Goal: Complete application form: Complete application form

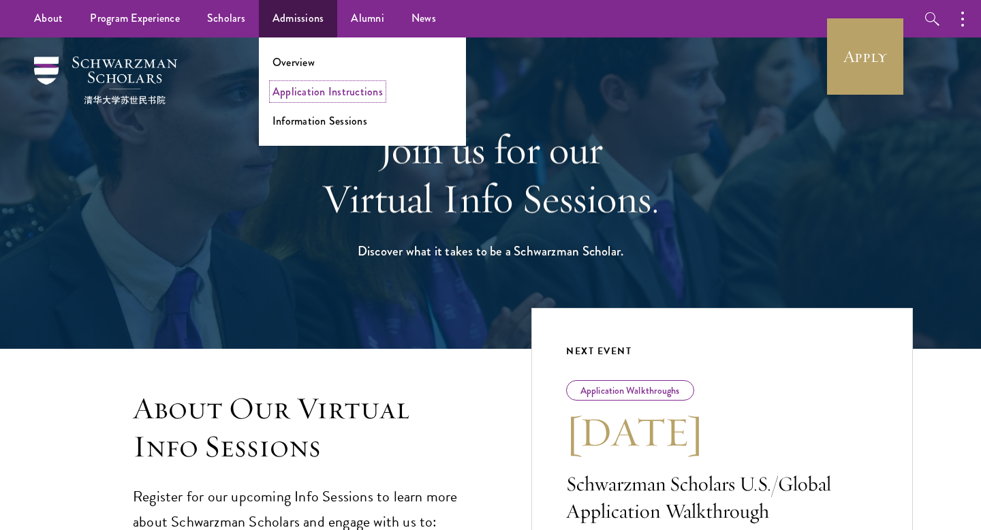
click at [302, 95] on link "Application Instructions" at bounding box center [327, 92] width 110 height 16
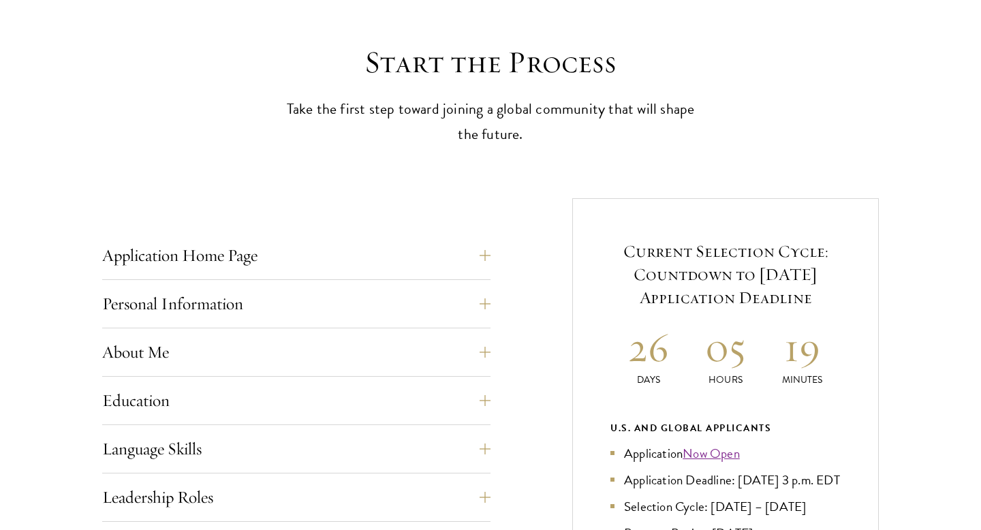
scroll to position [357, 0]
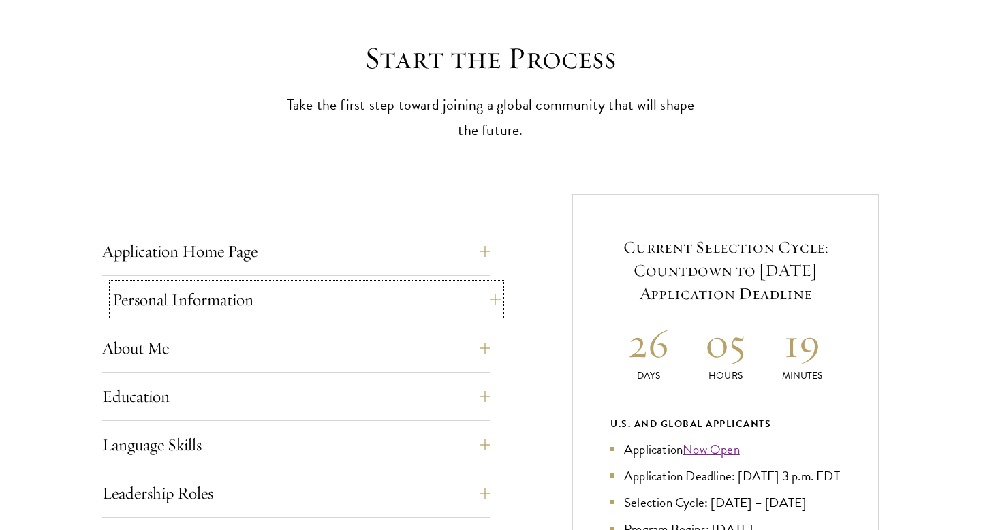
click at [232, 294] on button "Personal Information" at bounding box center [306, 299] width 388 height 33
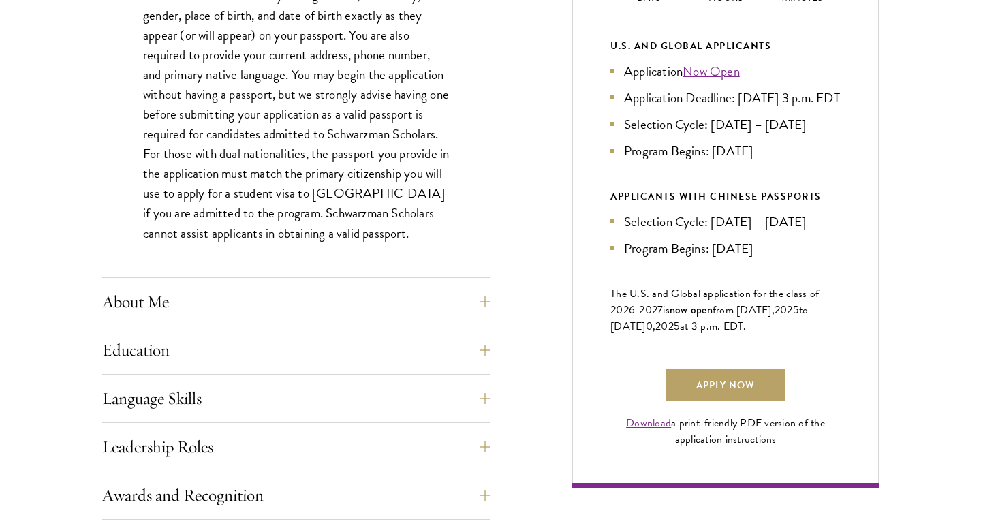
scroll to position [738, 0]
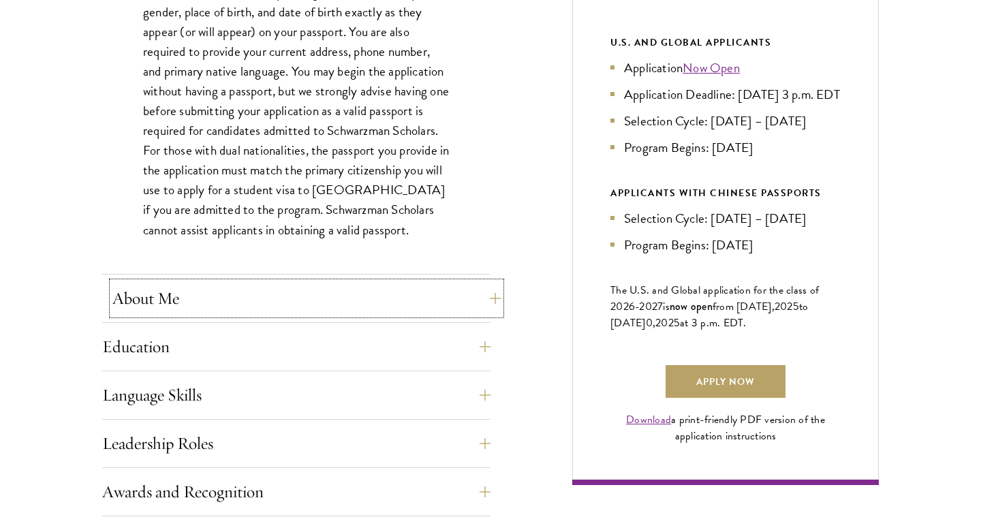
click at [178, 306] on button "About Me" at bounding box center [306, 298] width 388 height 33
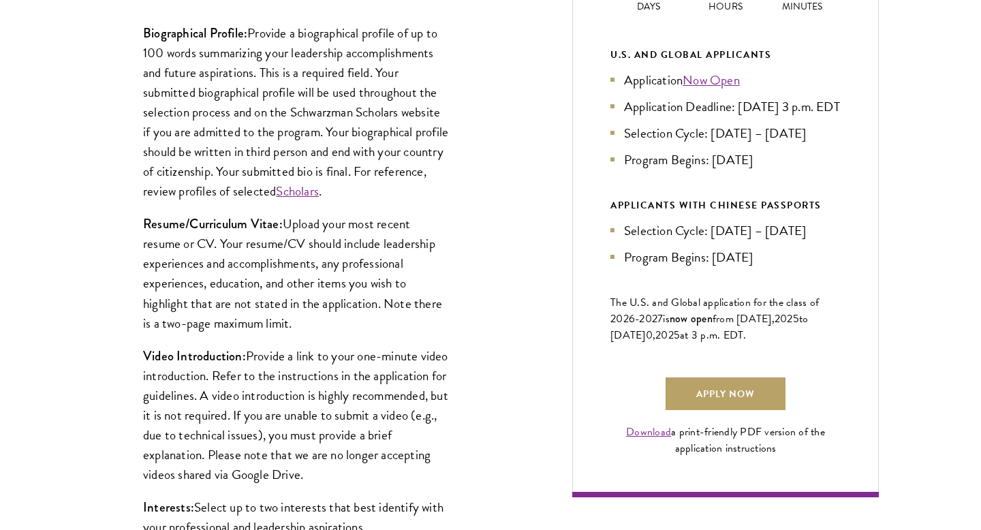
scroll to position [935, 0]
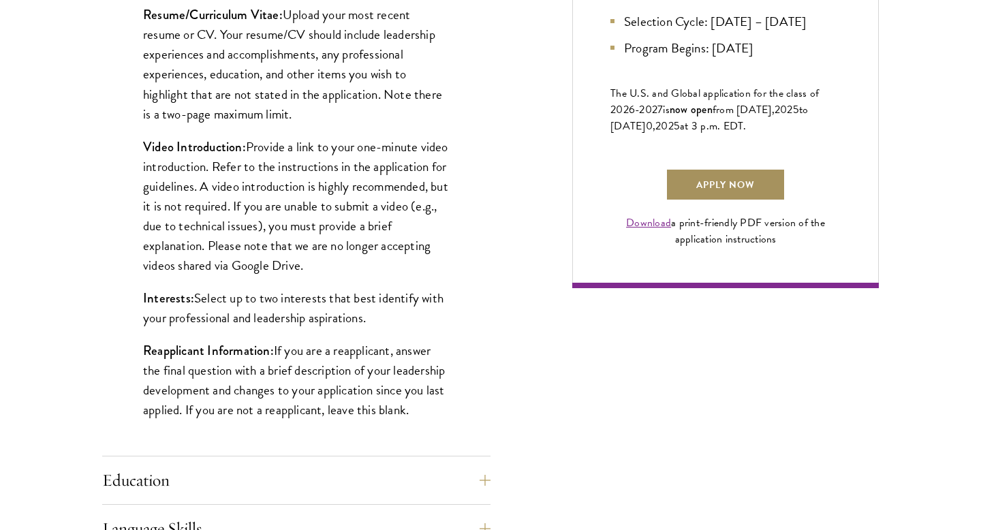
click at [736, 201] on link "Apply Now" at bounding box center [726, 184] width 120 height 33
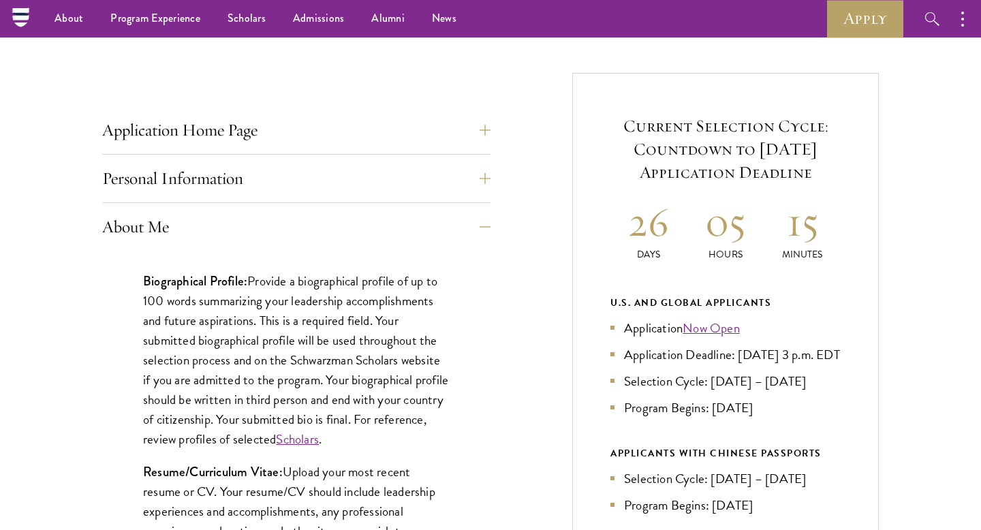
scroll to position [123, 0]
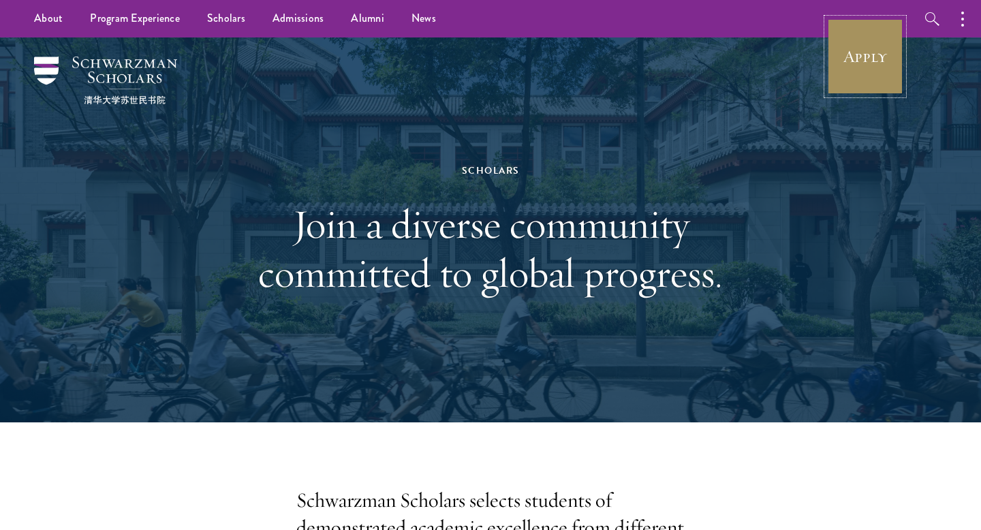
click at [860, 55] on link "Apply" at bounding box center [865, 56] width 76 height 76
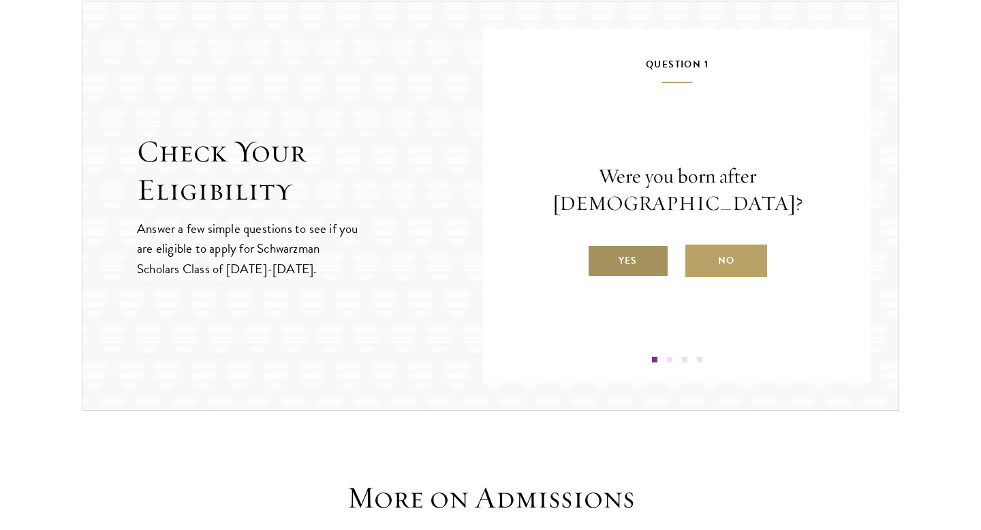
click at [640, 250] on label "Yes" at bounding box center [628, 261] width 82 height 33
click at [599, 250] on input "Yes" at bounding box center [593, 252] width 12 height 12
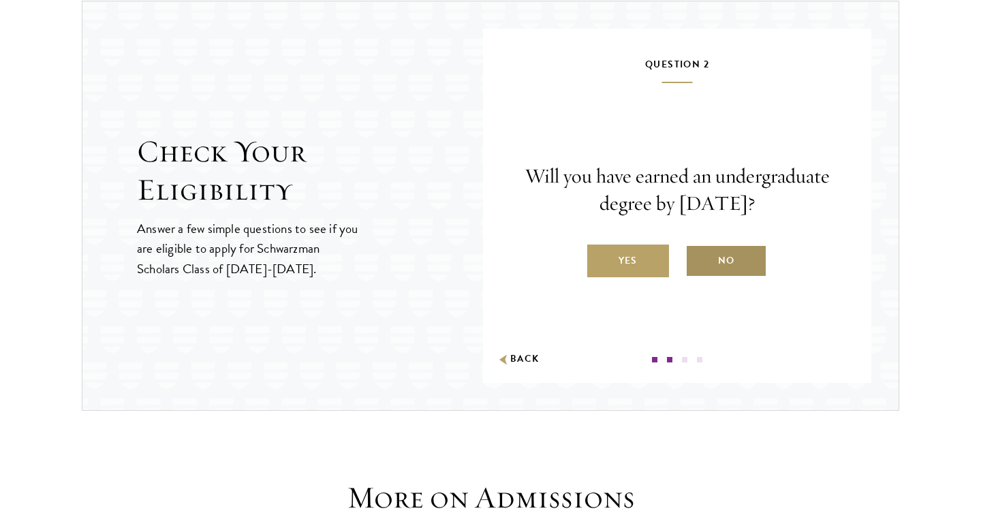
click at [732, 258] on label "No" at bounding box center [726, 261] width 82 height 33
click at [698, 258] on input "No" at bounding box center [691, 252] width 12 height 12
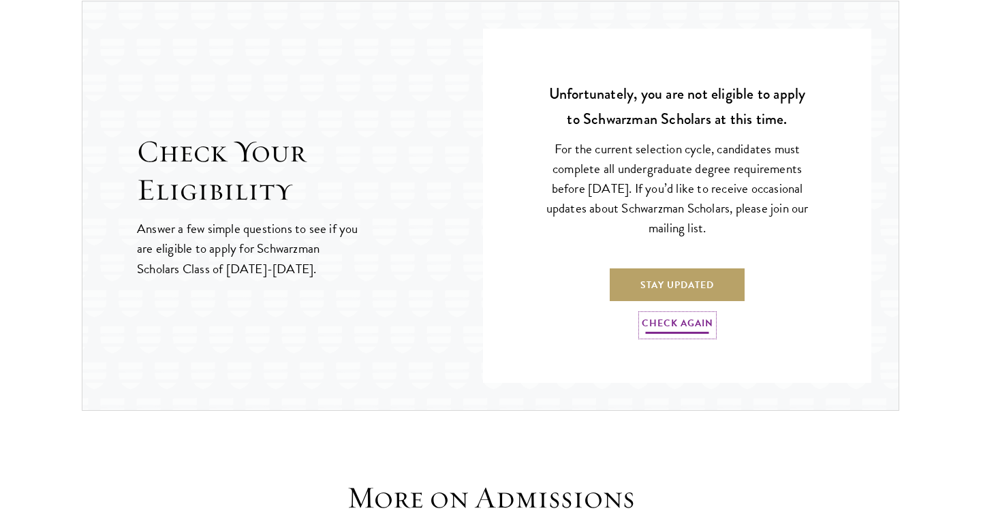
click at [696, 322] on link "Check Again" at bounding box center [678, 325] width 72 height 21
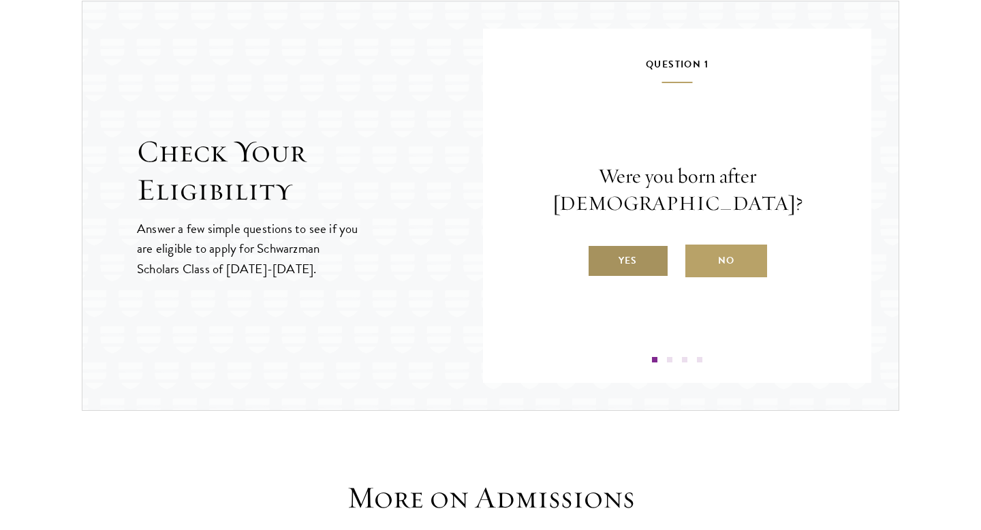
click at [643, 250] on label "Yes" at bounding box center [628, 261] width 82 height 33
click at [599, 250] on input "Yes" at bounding box center [593, 252] width 12 height 12
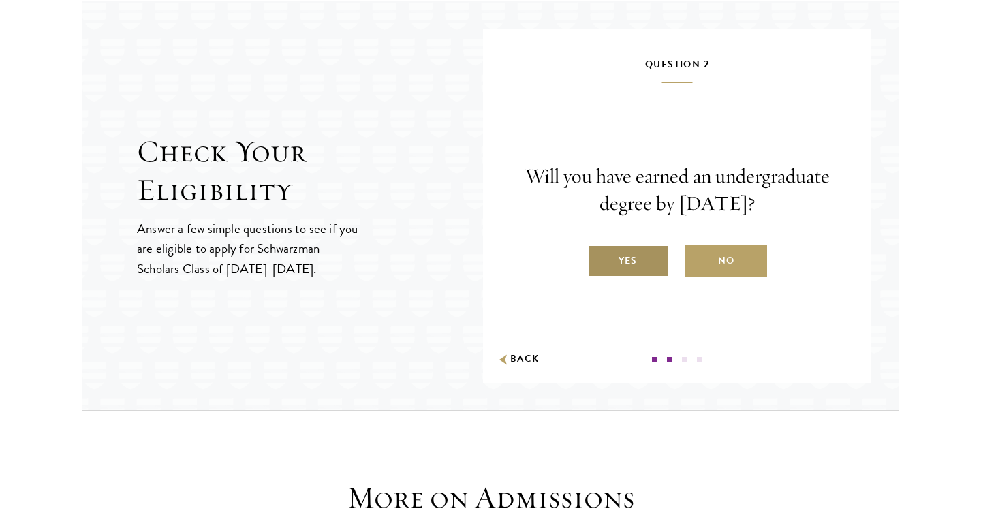
click at [646, 261] on label "Yes" at bounding box center [628, 261] width 82 height 33
click at [599, 258] on input "Yes" at bounding box center [593, 252] width 12 height 12
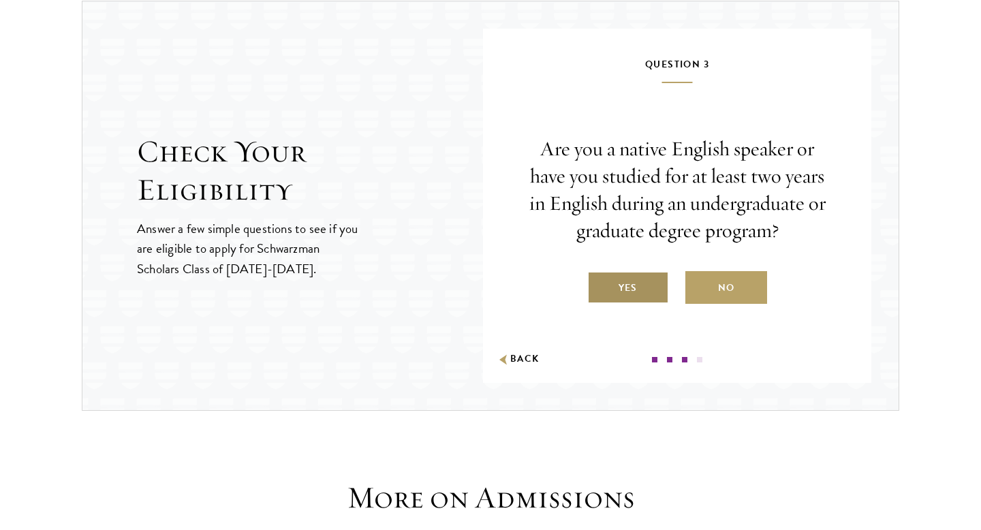
click at [621, 292] on label "Yes" at bounding box center [628, 287] width 82 height 33
click at [599, 285] on input "Yes" at bounding box center [593, 279] width 12 height 12
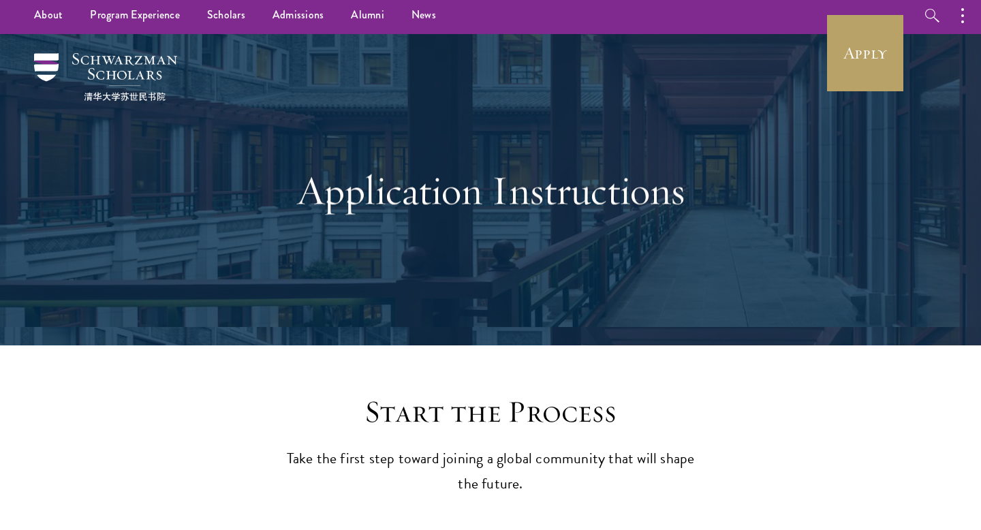
scroll to position [7, 0]
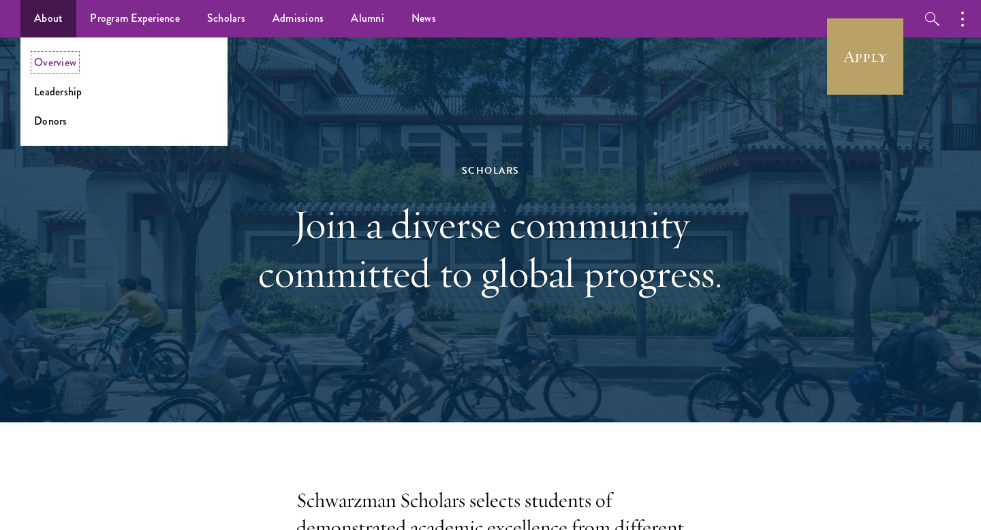
click at [50, 65] on link "Overview" at bounding box center [55, 62] width 42 height 16
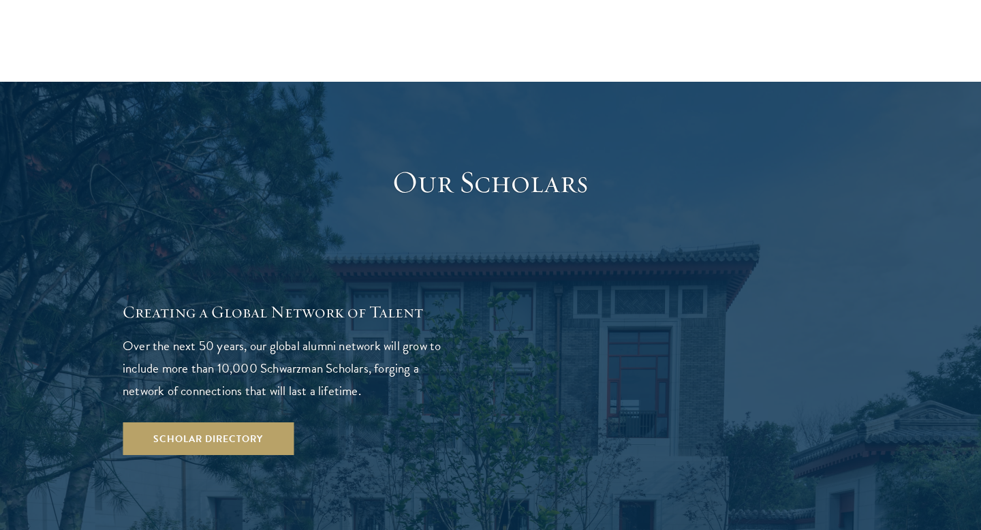
scroll to position [2329, 0]
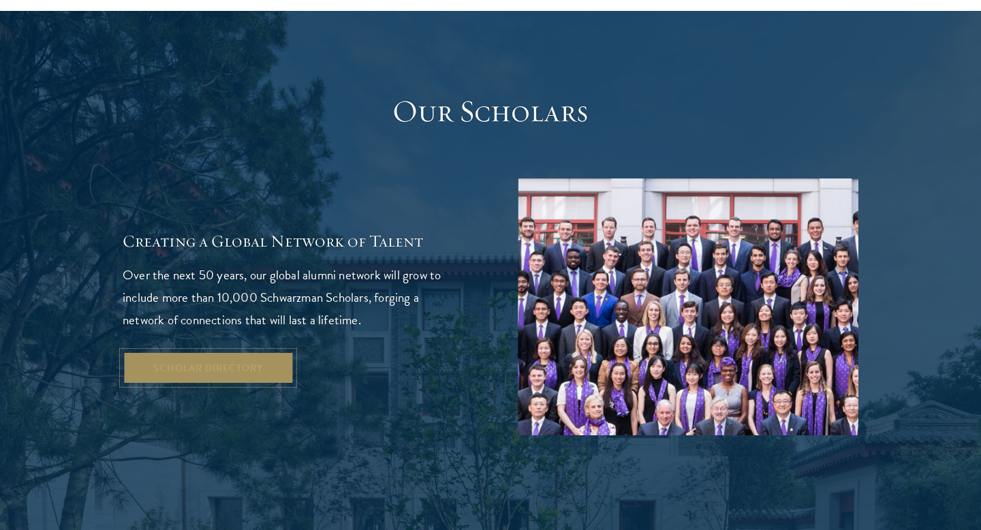
click at [266, 352] on link "Scholar Directory" at bounding box center [208, 368] width 171 height 33
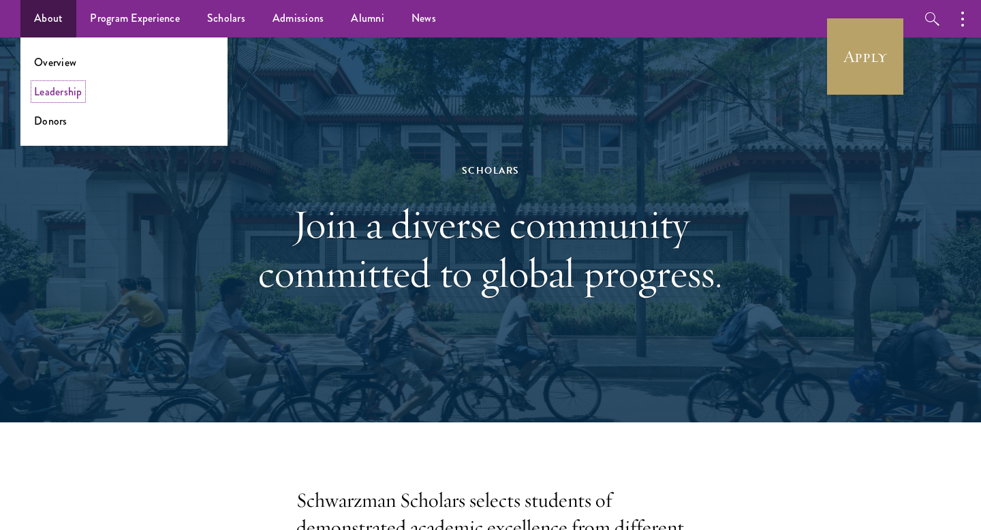
click at [48, 94] on link "Leadership" at bounding box center [58, 92] width 48 height 16
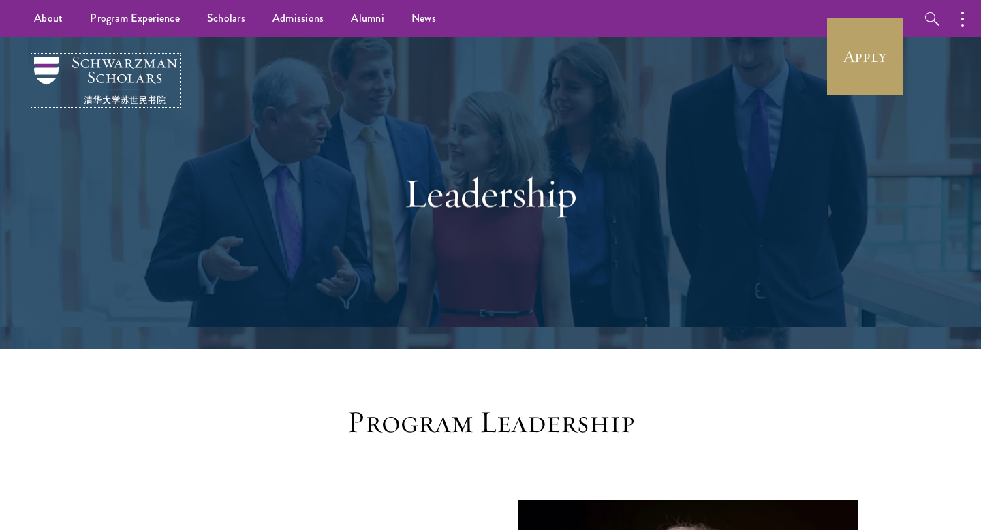
click at [114, 64] on img at bounding box center [105, 81] width 143 height 48
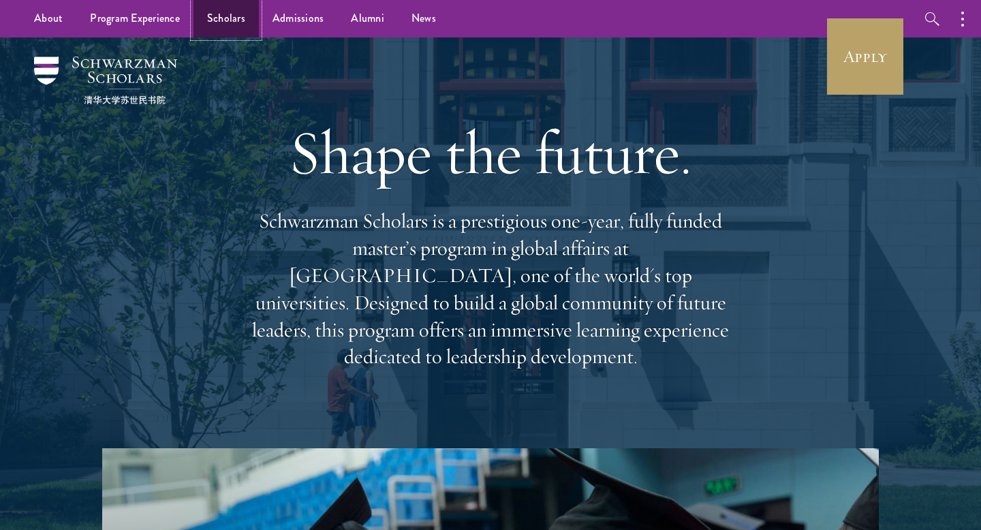
click at [232, 21] on link "Scholars" at bounding box center [225, 18] width 65 height 37
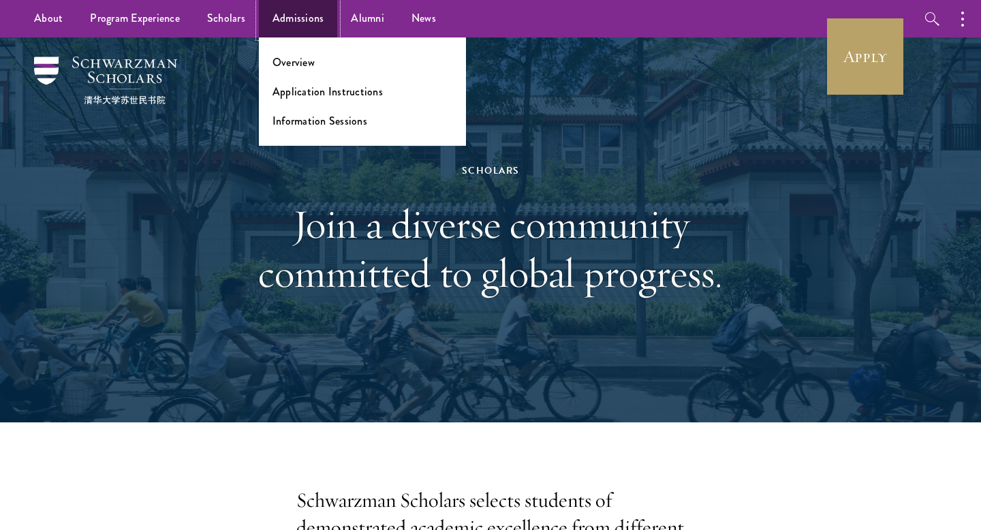
click at [294, 16] on link "Admissions" at bounding box center [298, 18] width 79 height 37
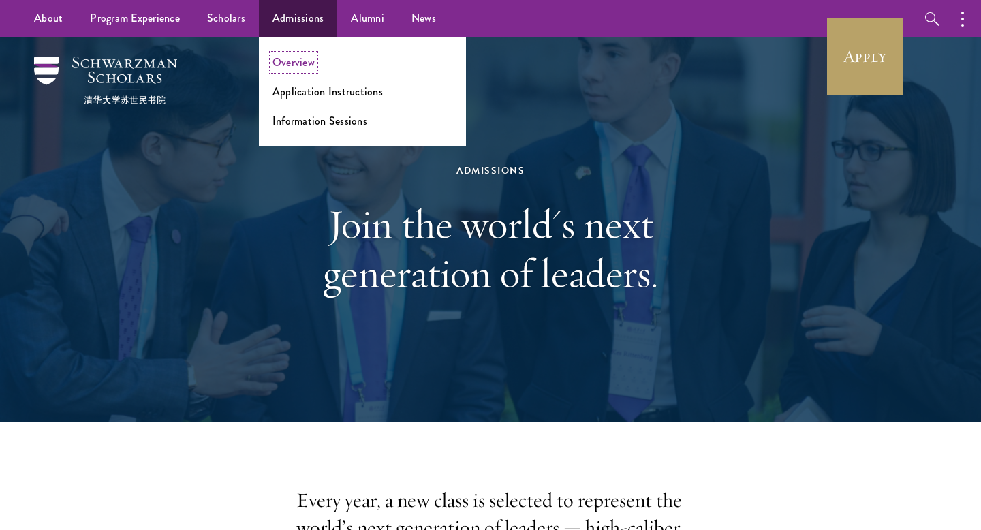
click at [296, 65] on link "Overview" at bounding box center [293, 62] width 42 height 16
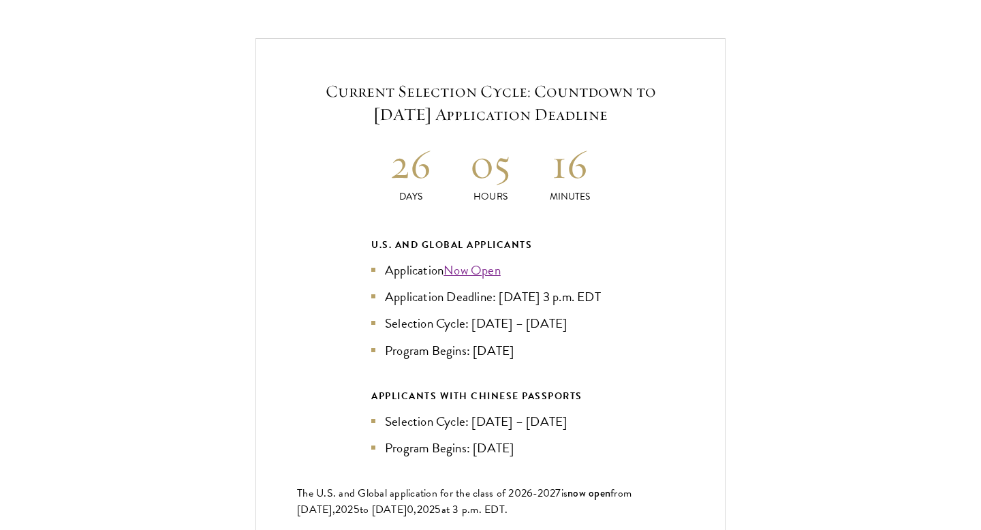
scroll to position [2922, 0]
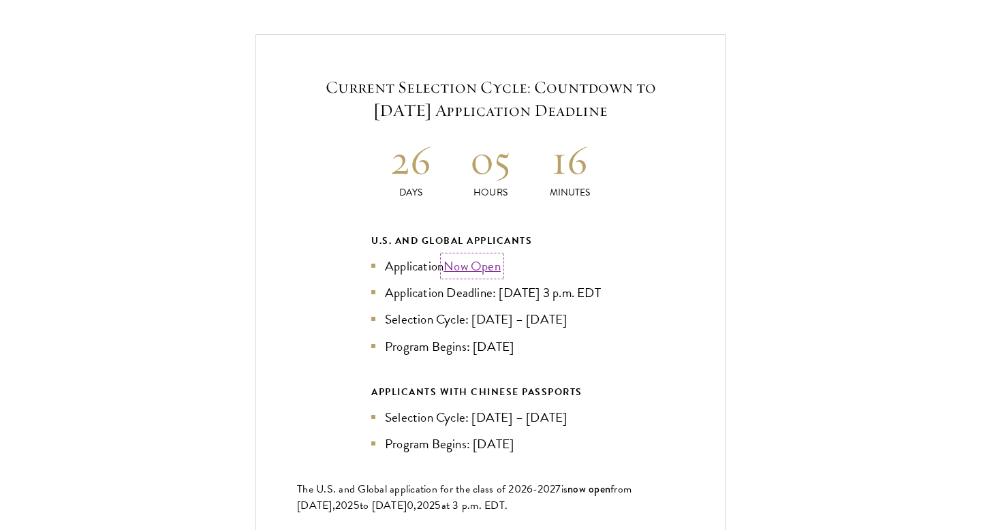
click at [480, 256] on link "Now Open" at bounding box center [471, 266] width 57 height 20
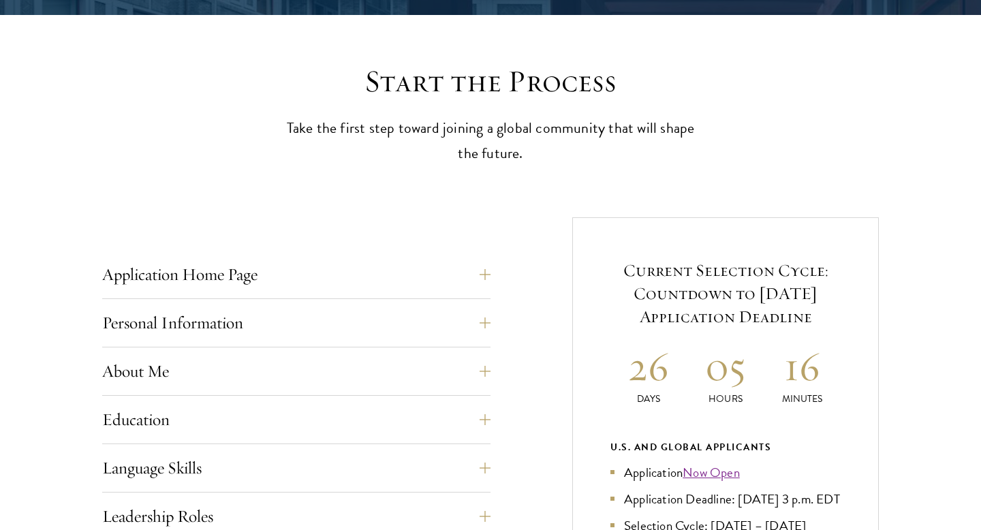
scroll to position [356, 0]
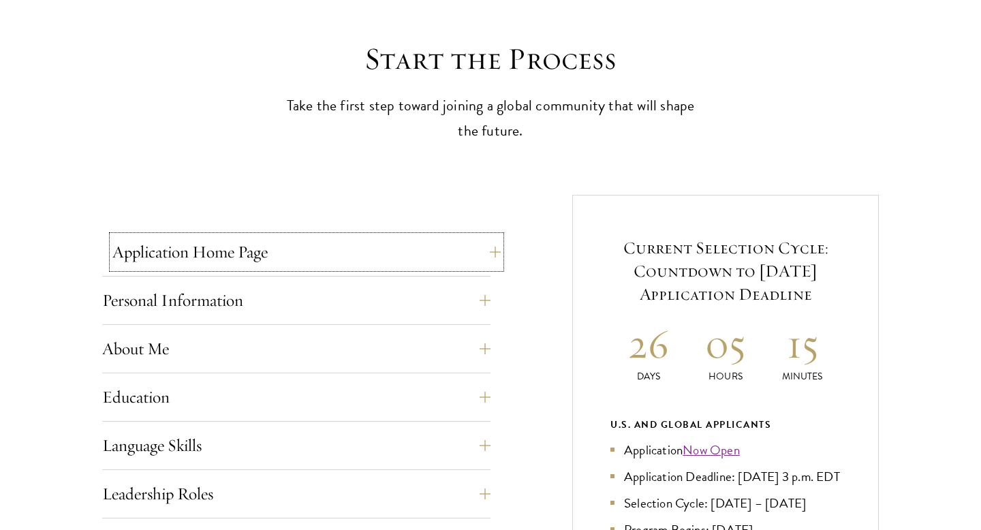
click at [240, 258] on button "Application Home Page" at bounding box center [306, 252] width 388 height 33
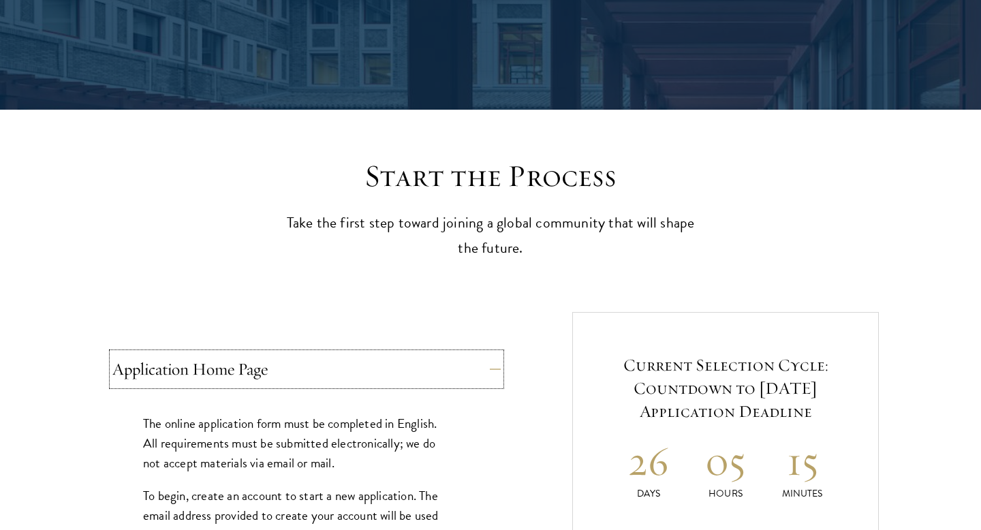
scroll to position [0, 0]
